Goal: Information Seeking & Learning: Find specific page/section

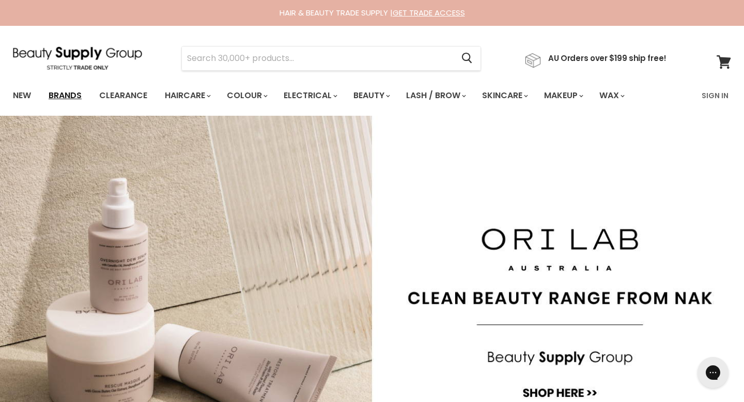
click at [69, 98] on link "Brands" at bounding box center [65, 96] width 49 height 22
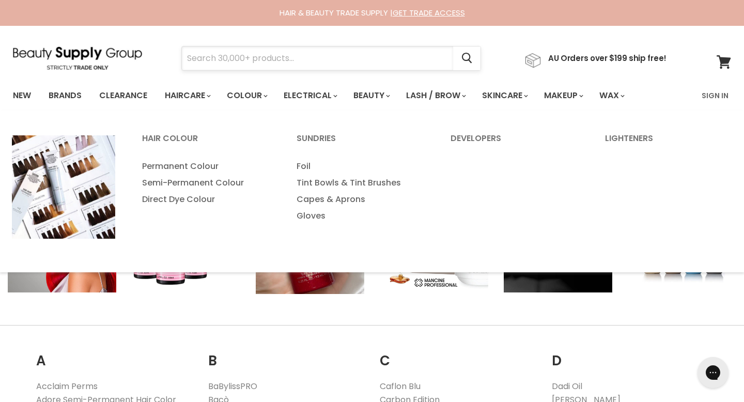
click at [261, 63] on input "Search" at bounding box center [317, 59] width 271 height 24
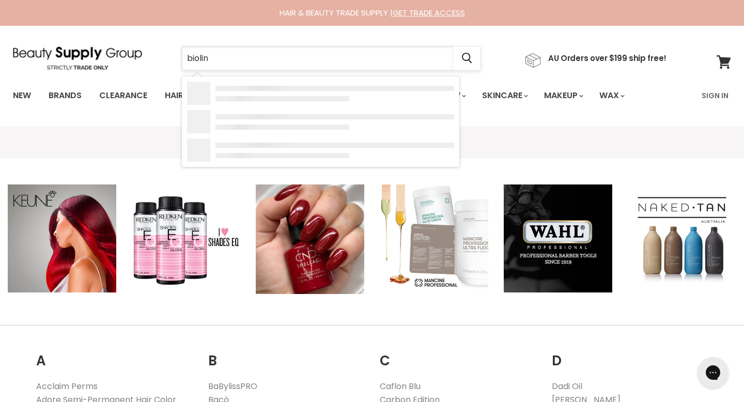
type input "bioline"
